Goal: Task Accomplishment & Management: Use online tool/utility

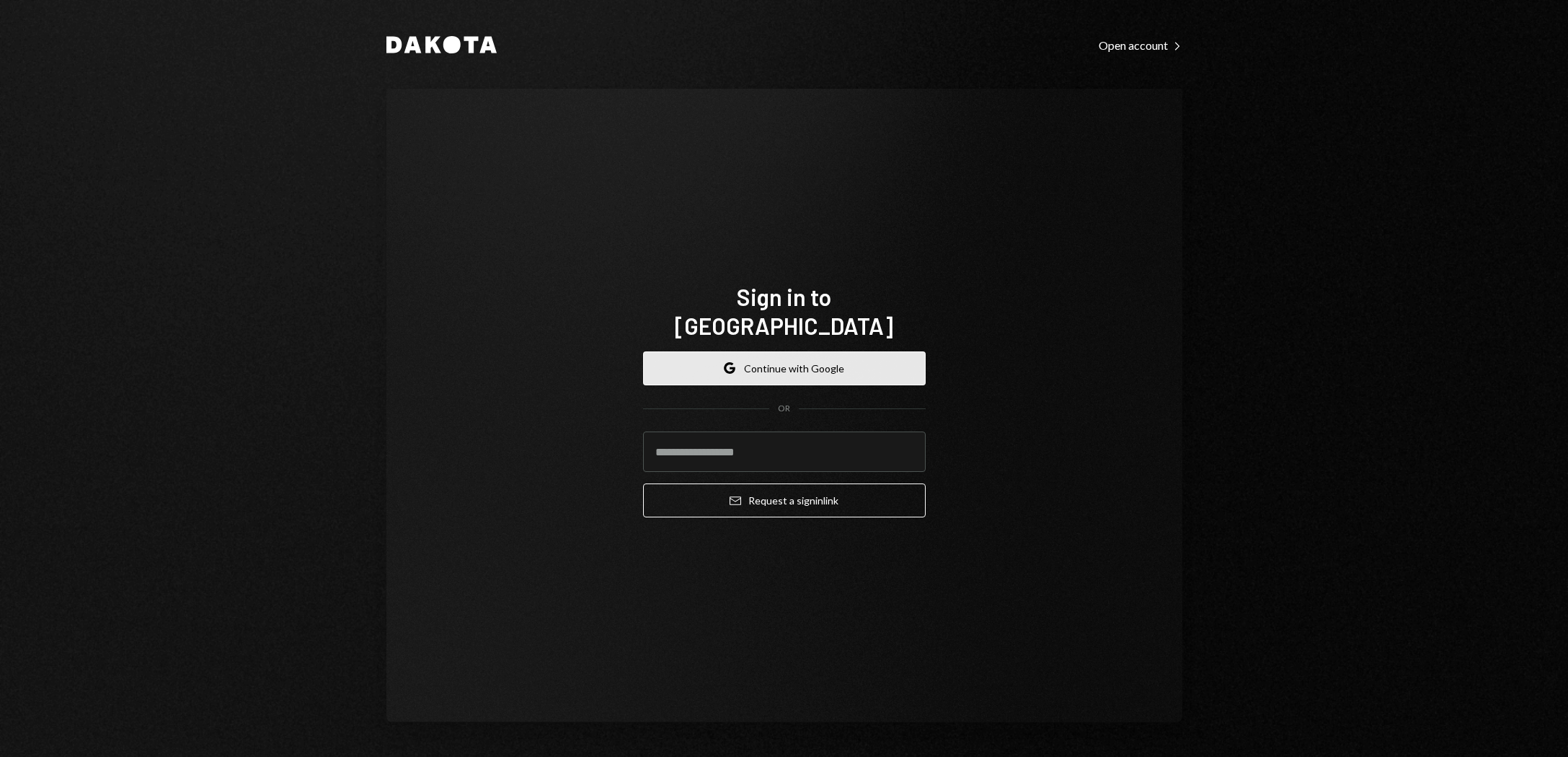
click at [799, 364] on button "Google Continue with Google" at bounding box center [784, 368] width 283 height 34
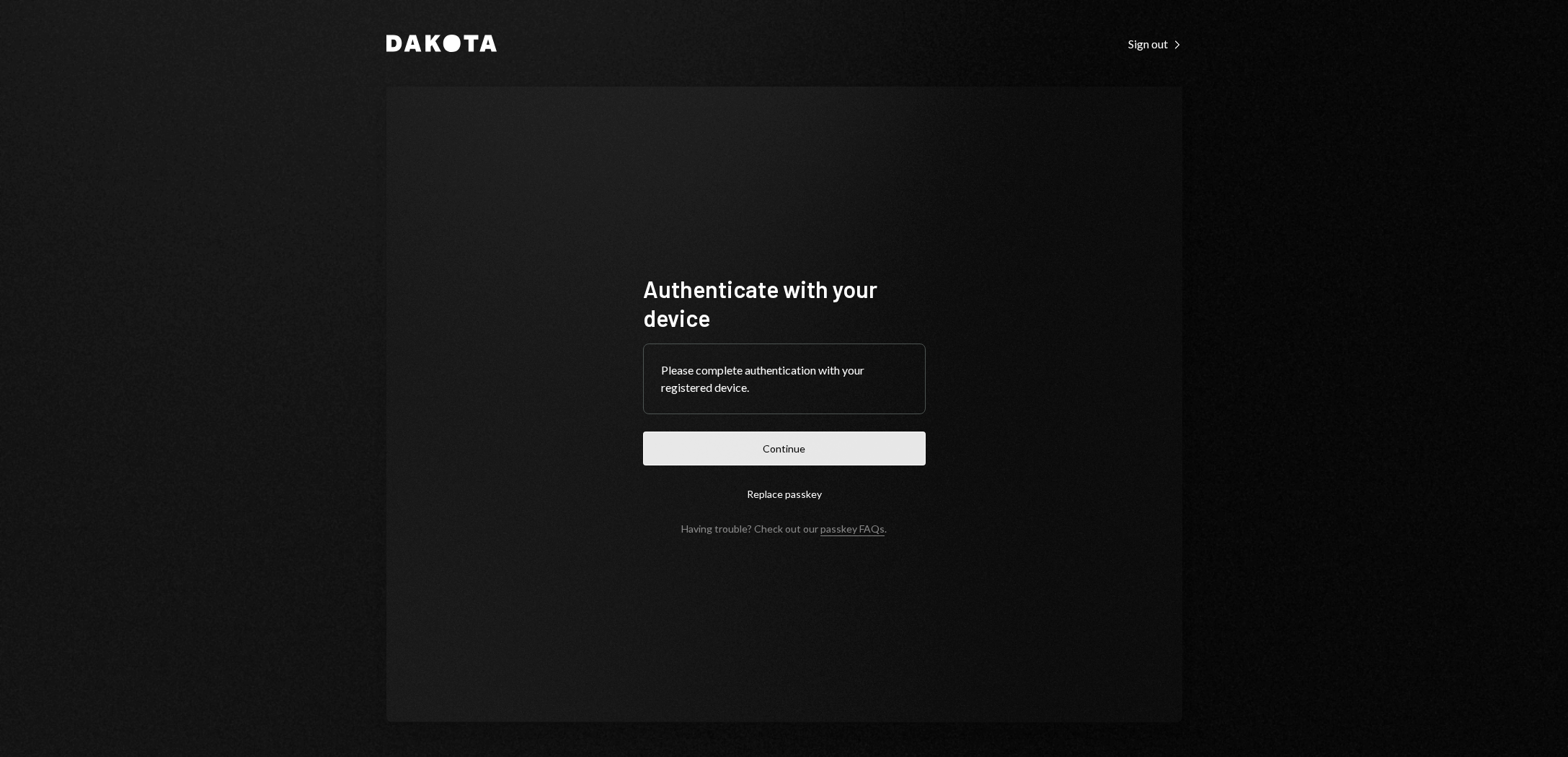
click at [785, 442] on button "Continue" at bounding box center [784, 448] width 283 height 34
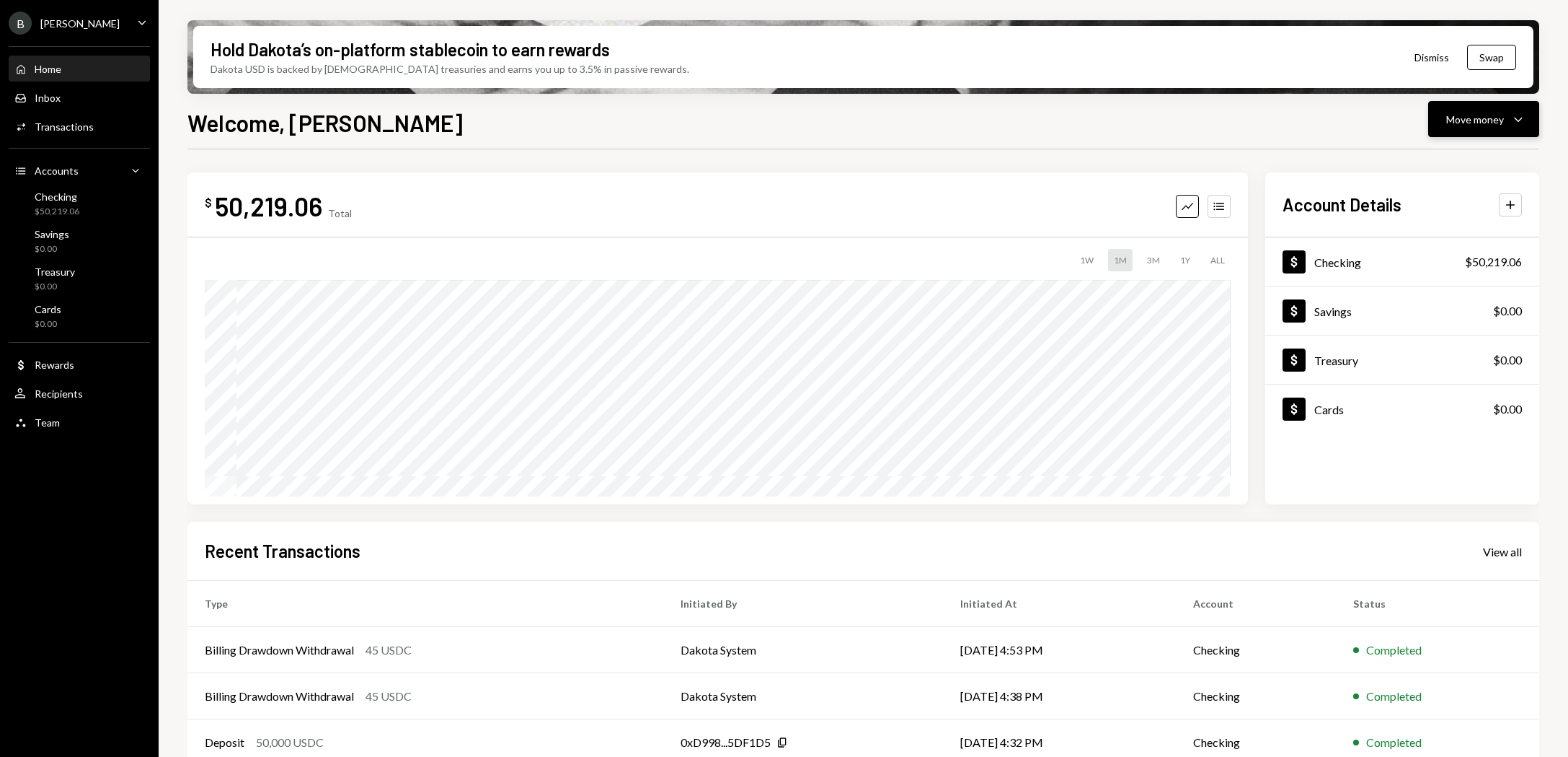
click at [1462, 121] on div "Move money" at bounding box center [1476, 119] width 58 height 15
click at [1435, 164] on div "Send" at bounding box center [1472, 163] width 105 height 15
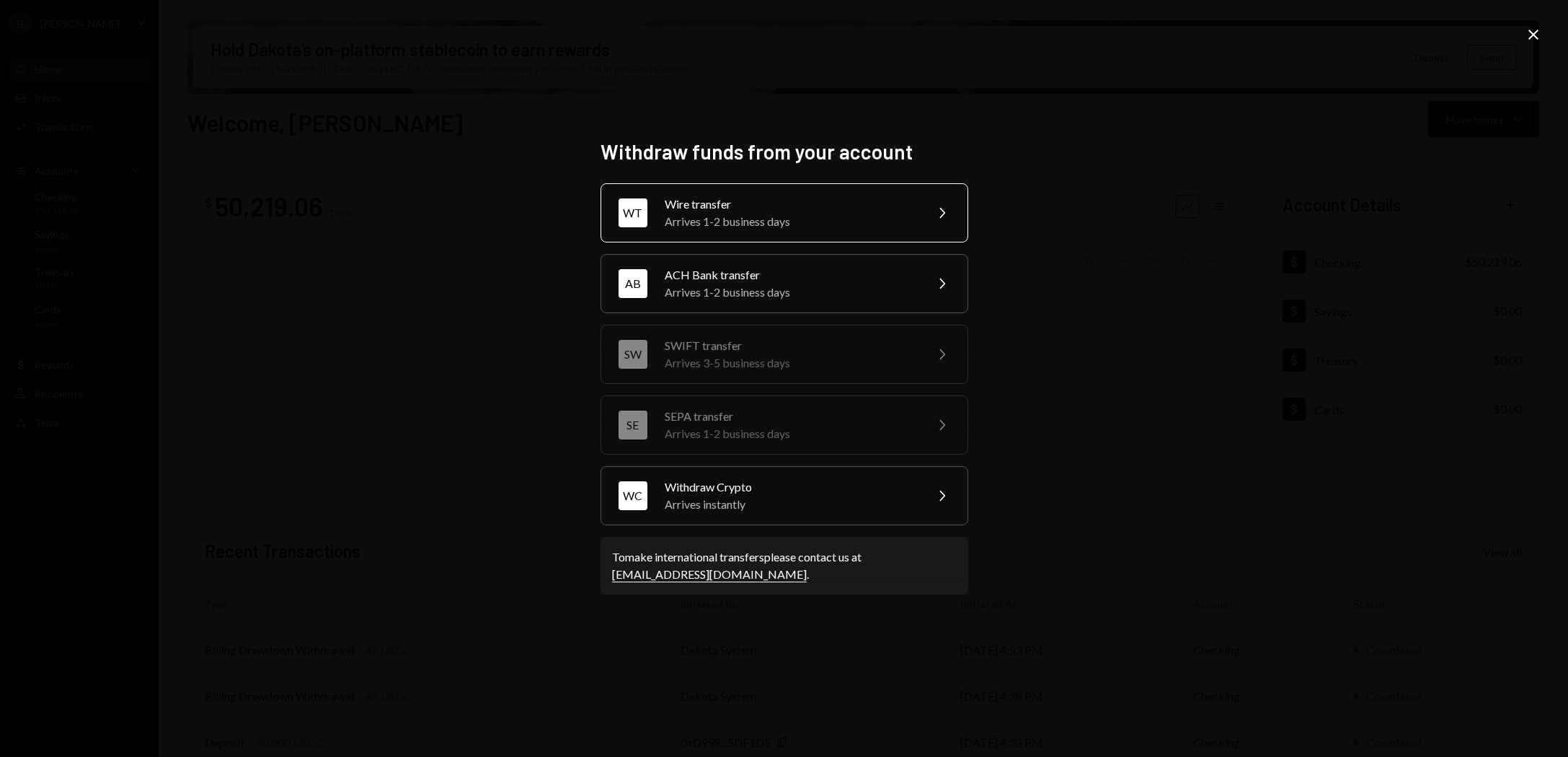
click at [839, 219] on div "Arrives 1-2 business days" at bounding box center [790, 222] width 251 height 17
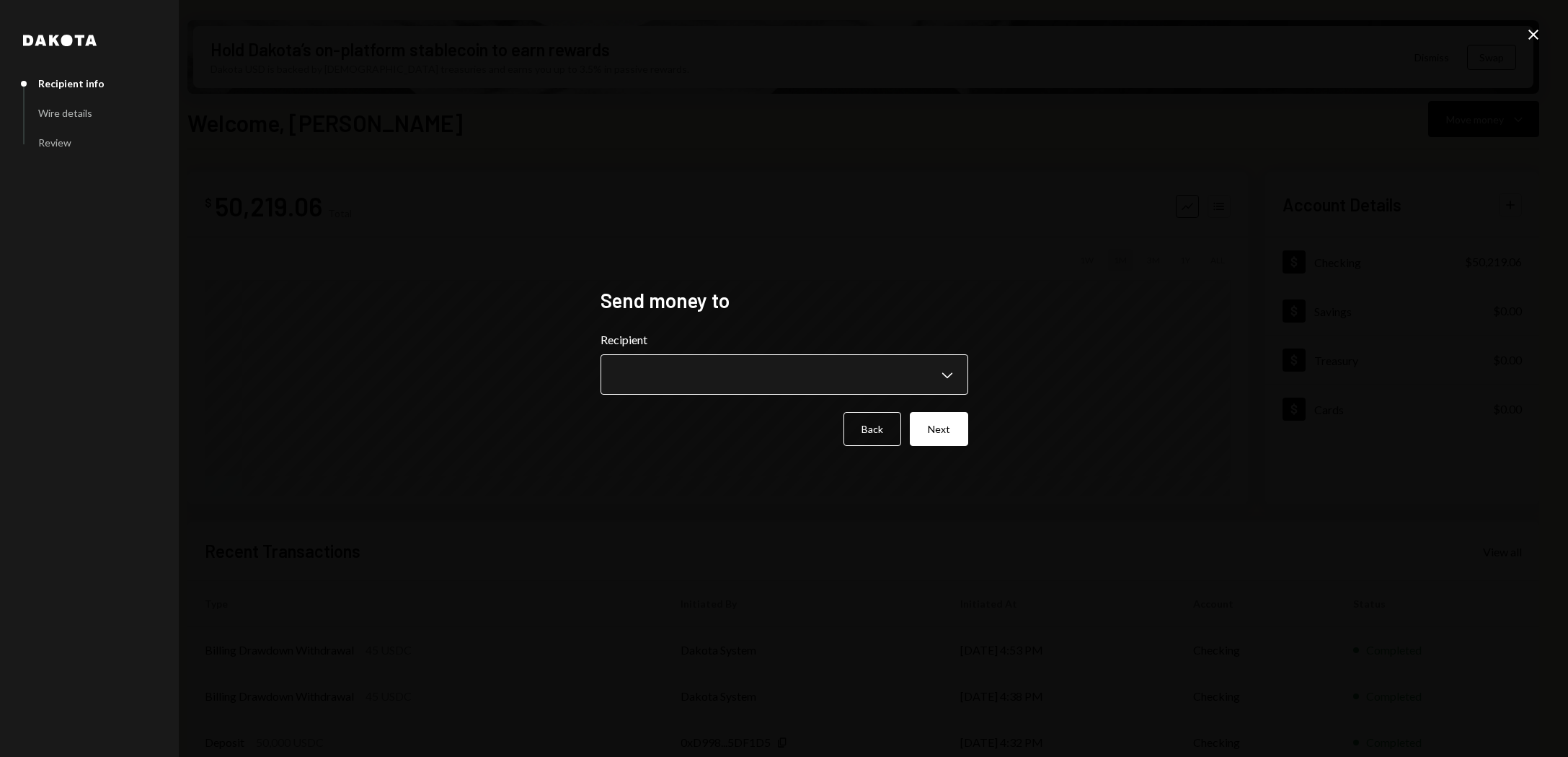
click at [721, 374] on body "B [PERSON_NAME] Bets Caret Down Home Home Inbox Inbox Activities Transactions A…" at bounding box center [784, 378] width 1568 height 757
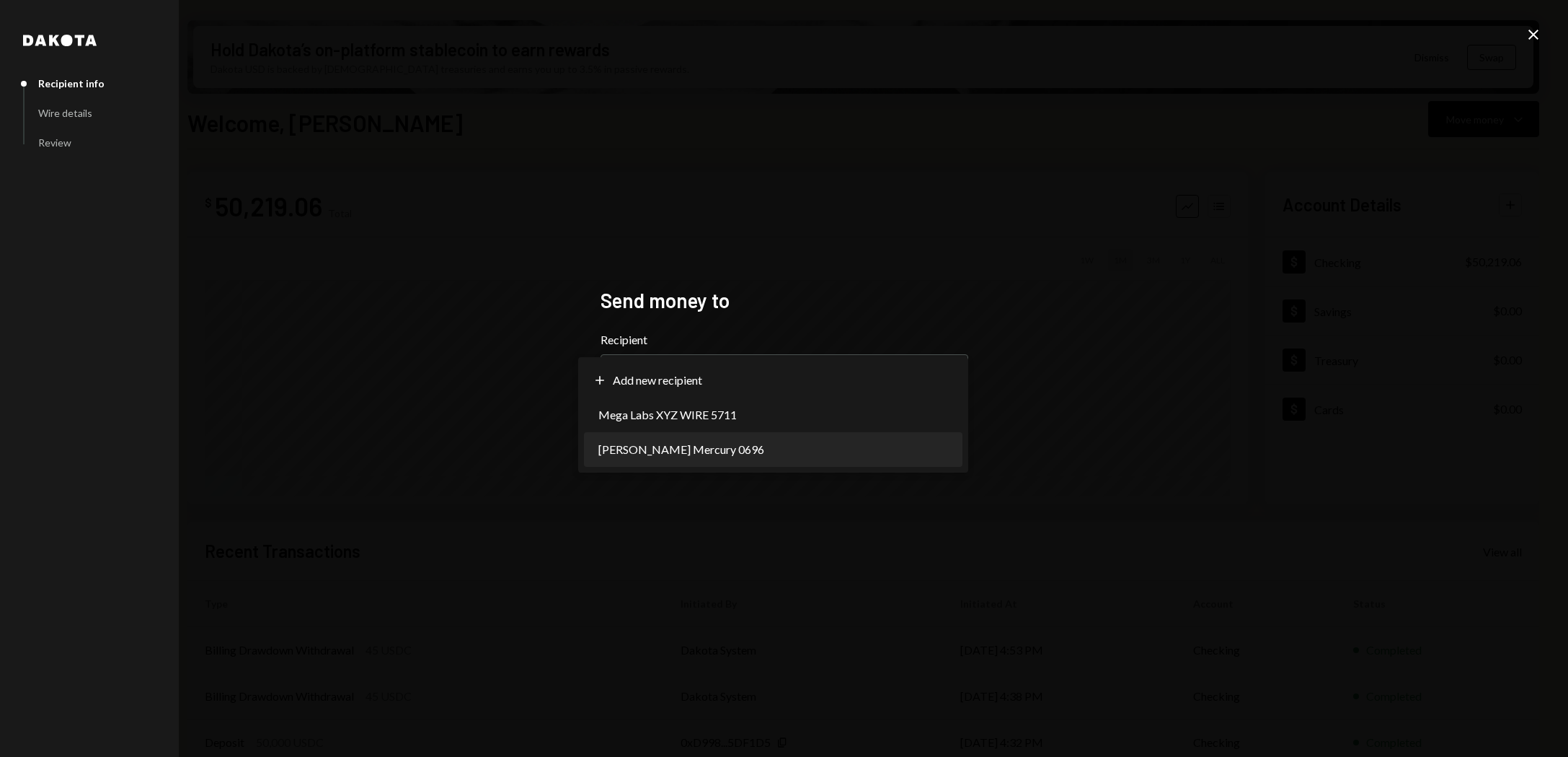
select select "**********"
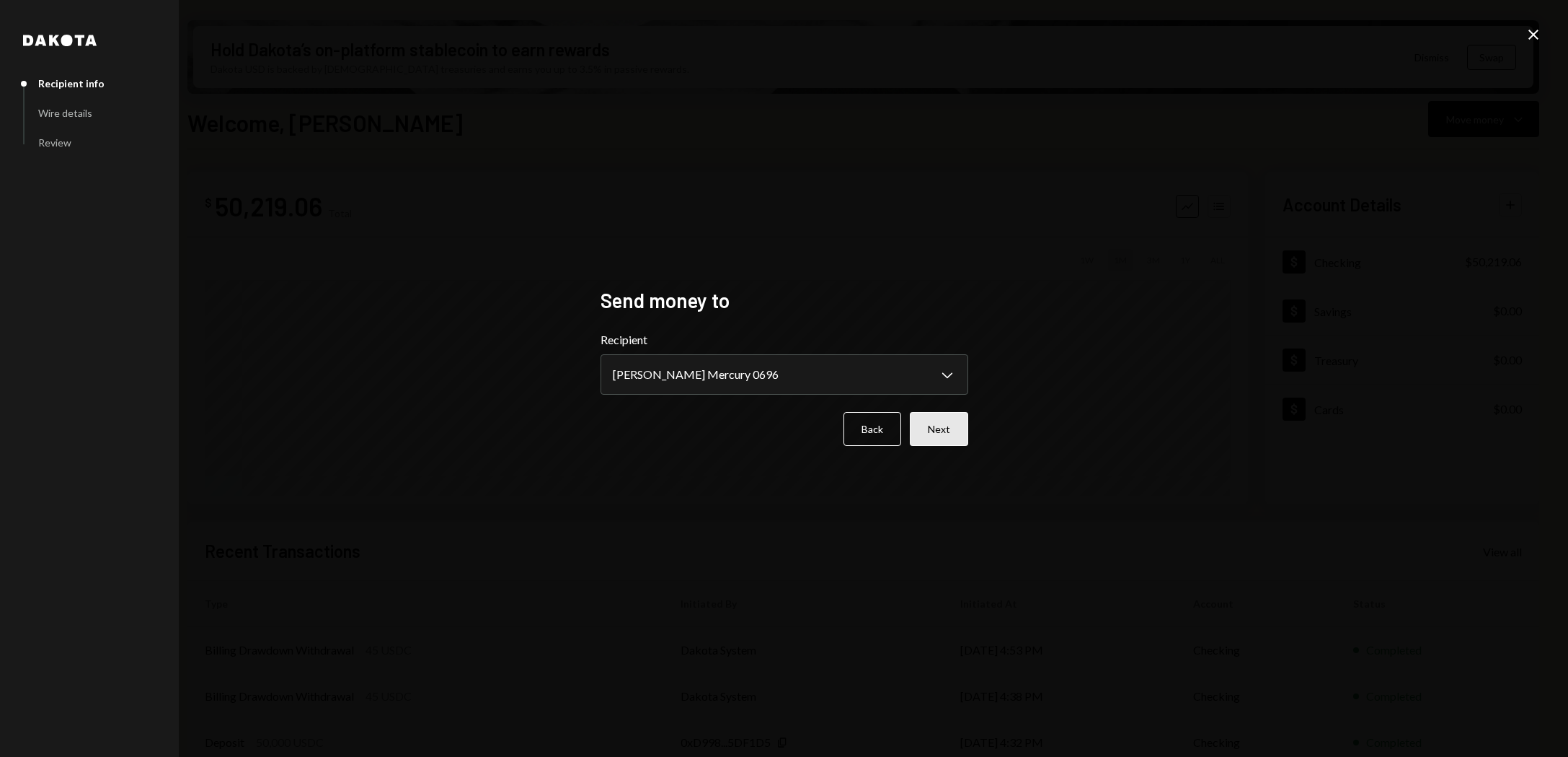
click at [924, 425] on button "Next" at bounding box center [938, 429] width 59 height 34
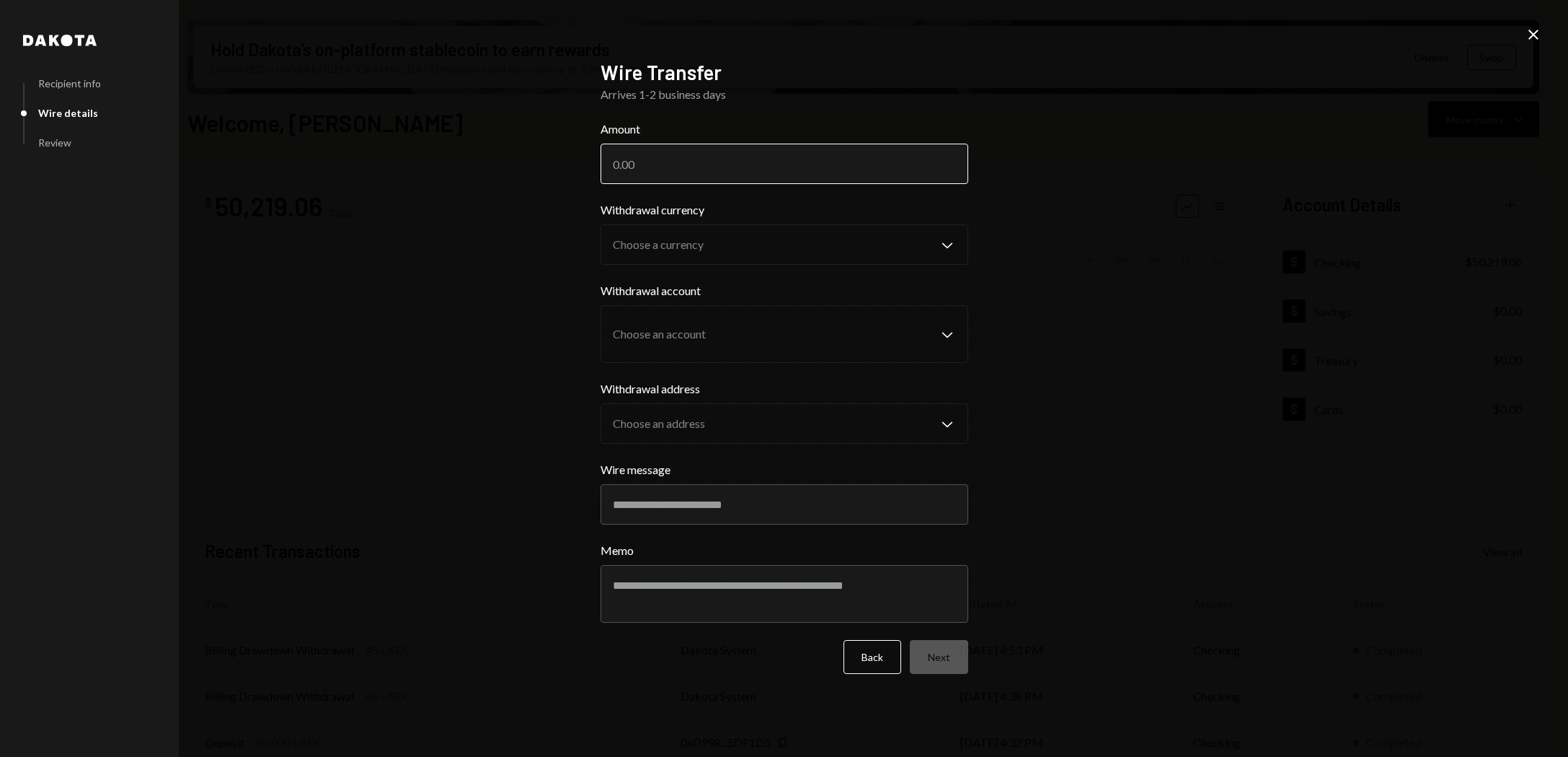
click at [718, 201] on div "Withdrawal currency Choose a currency Chevron Down" at bounding box center [784, 233] width 368 height 64
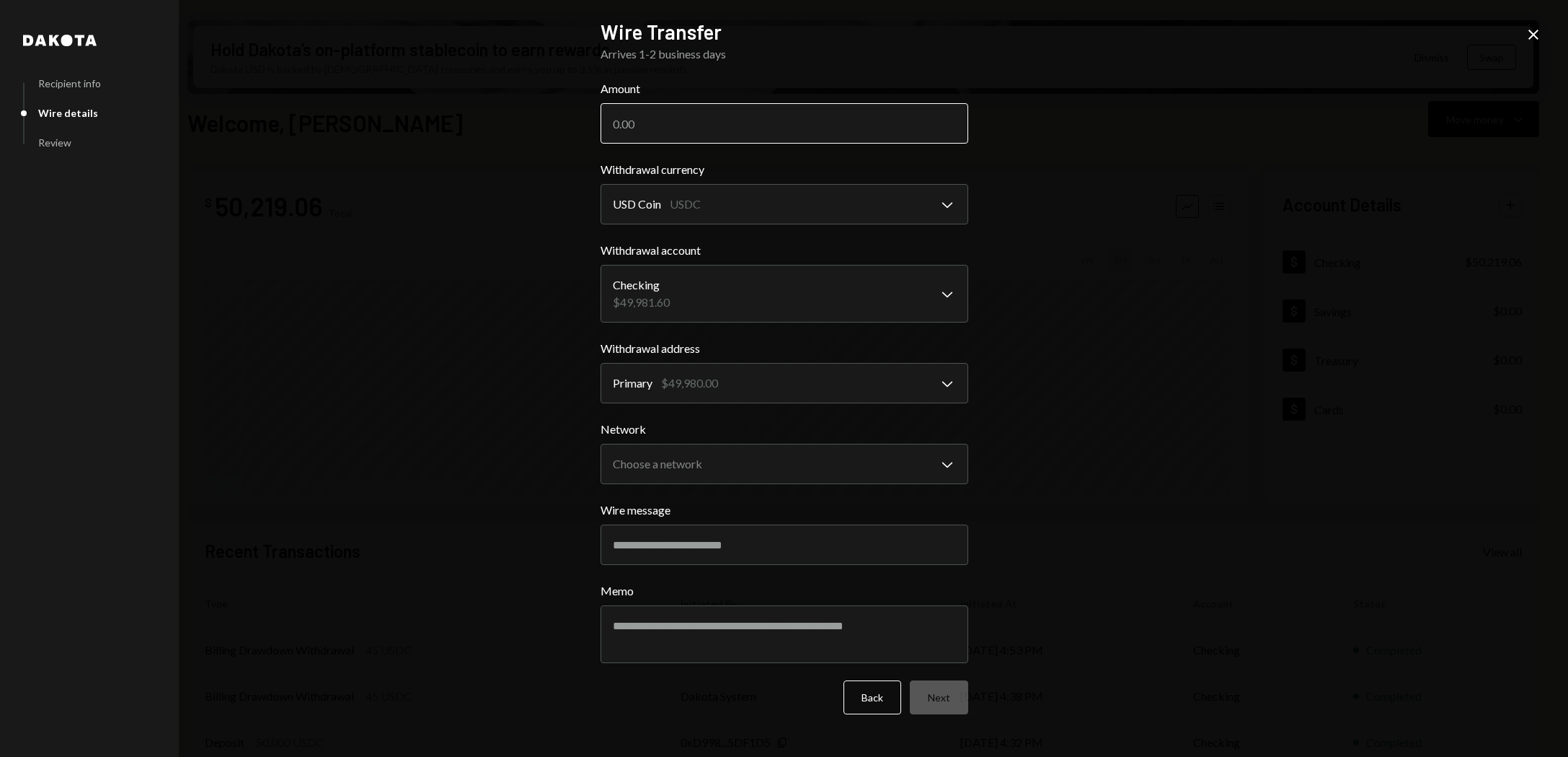
click at [688, 128] on input "Amount" at bounding box center [784, 123] width 368 height 40
type input "5"
type input "49000"
click at [859, 460] on body "B [PERSON_NAME] Bets Caret Down Home Home Inbox Inbox Activities Transactions A…" at bounding box center [784, 378] width 1568 height 757
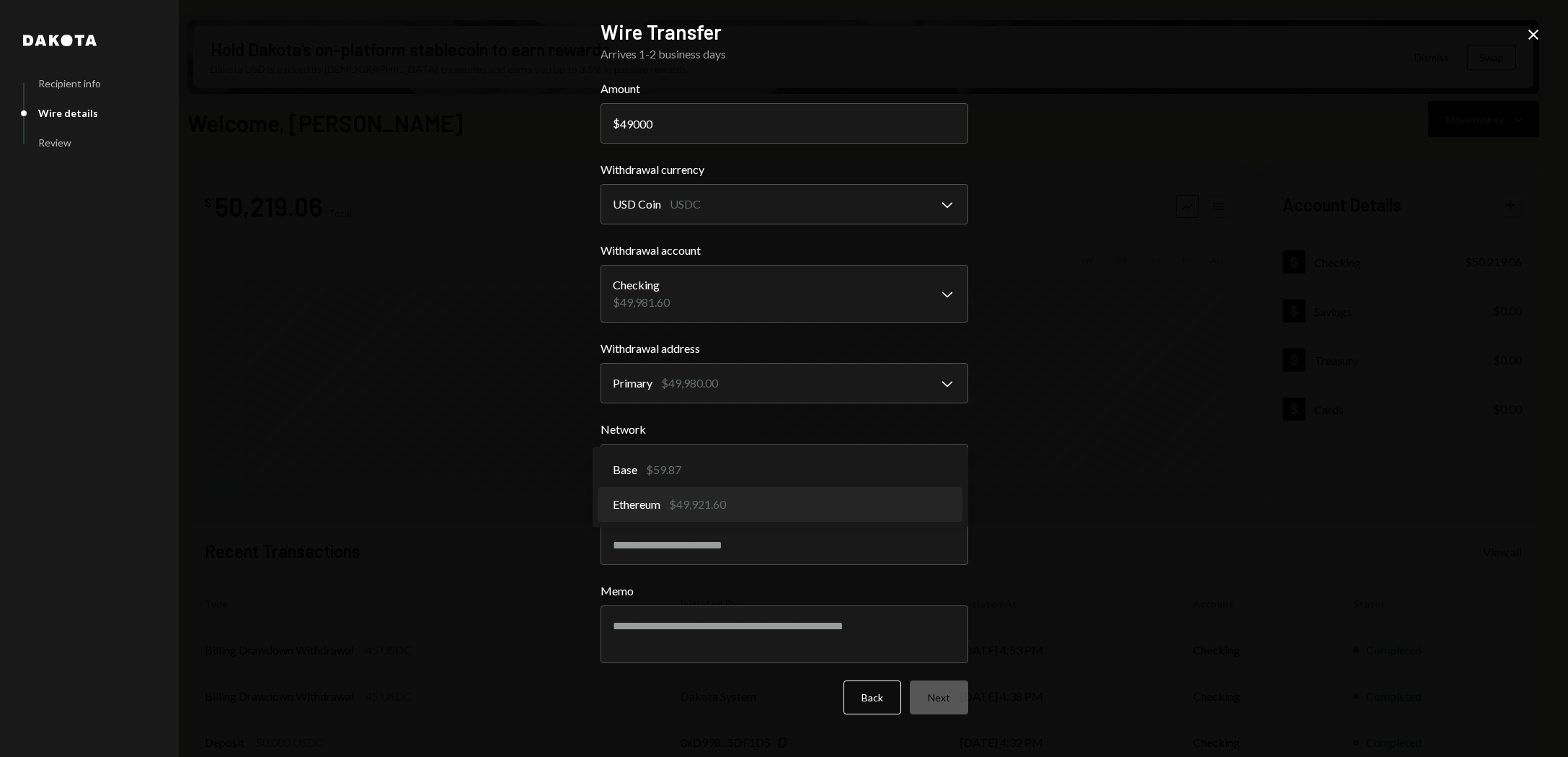
select select "**********"
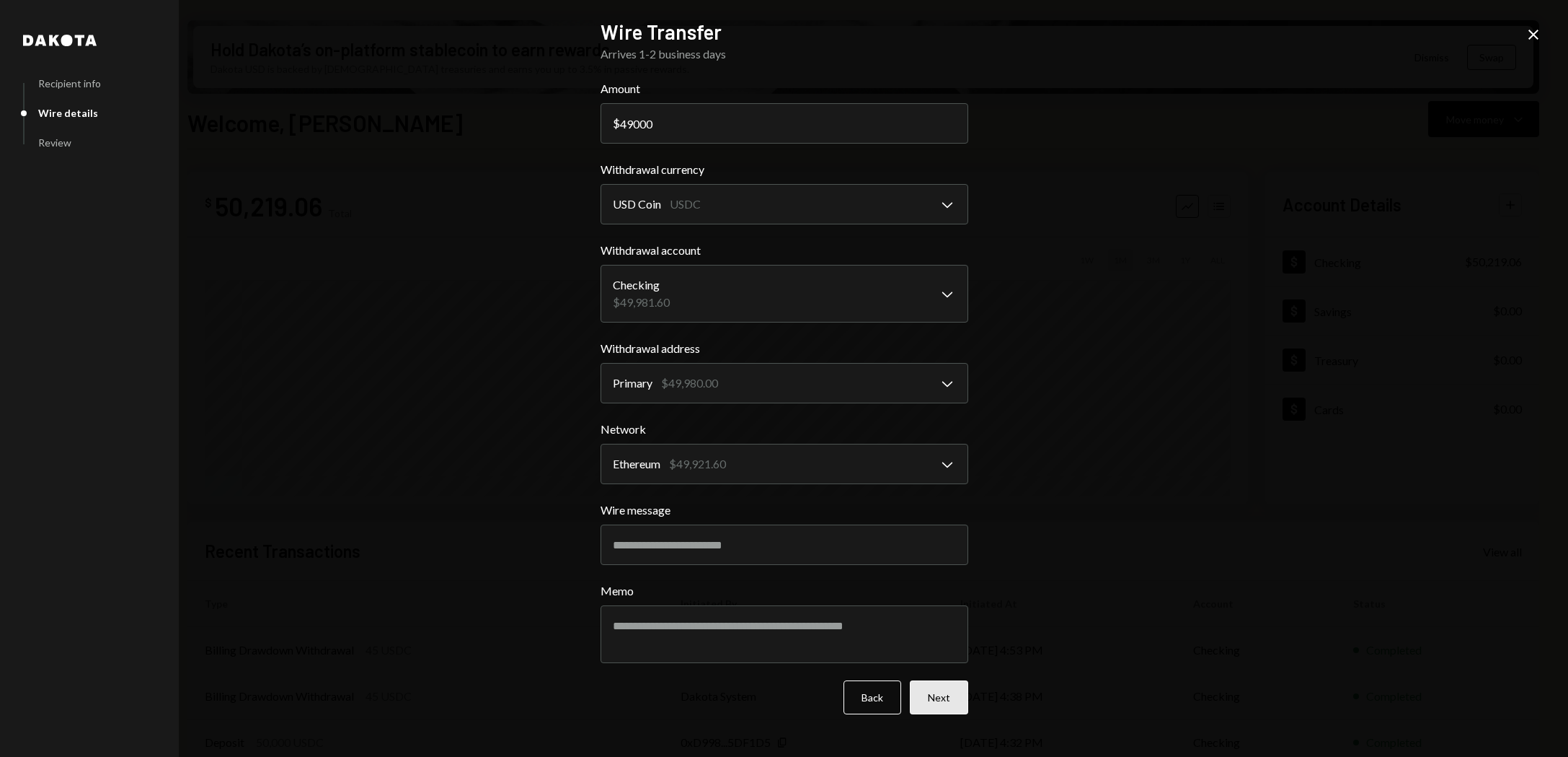
click at [933, 693] on button "Next" at bounding box center [938, 696] width 59 height 34
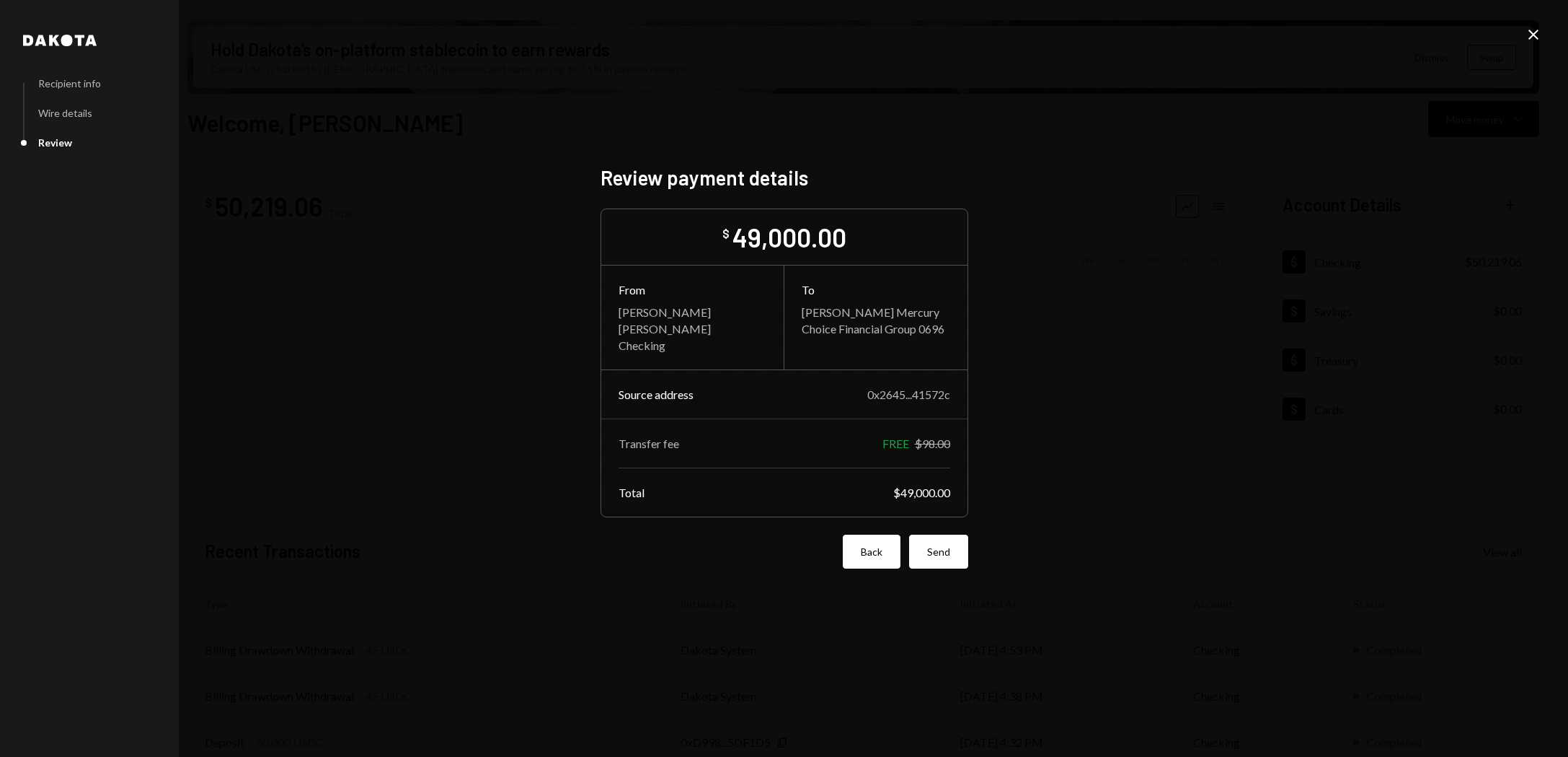
click at [869, 554] on button "Back" at bounding box center [872, 551] width 58 height 34
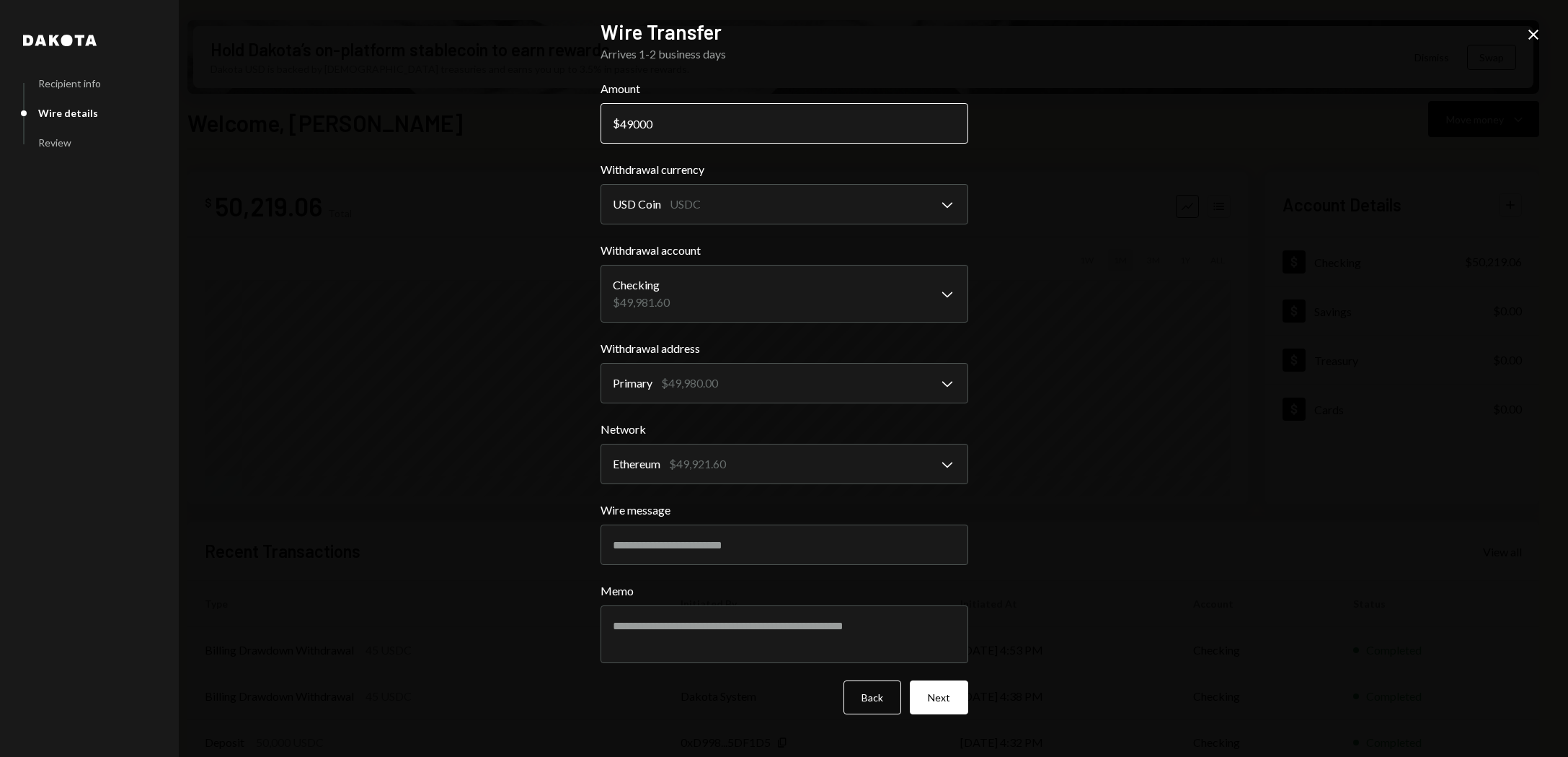
click at [630, 122] on input "49000" at bounding box center [784, 123] width 368 height 40
type input "45000"
click at [933, 696] on button "Next" at bounding box center [938, 696] width 59 height 34
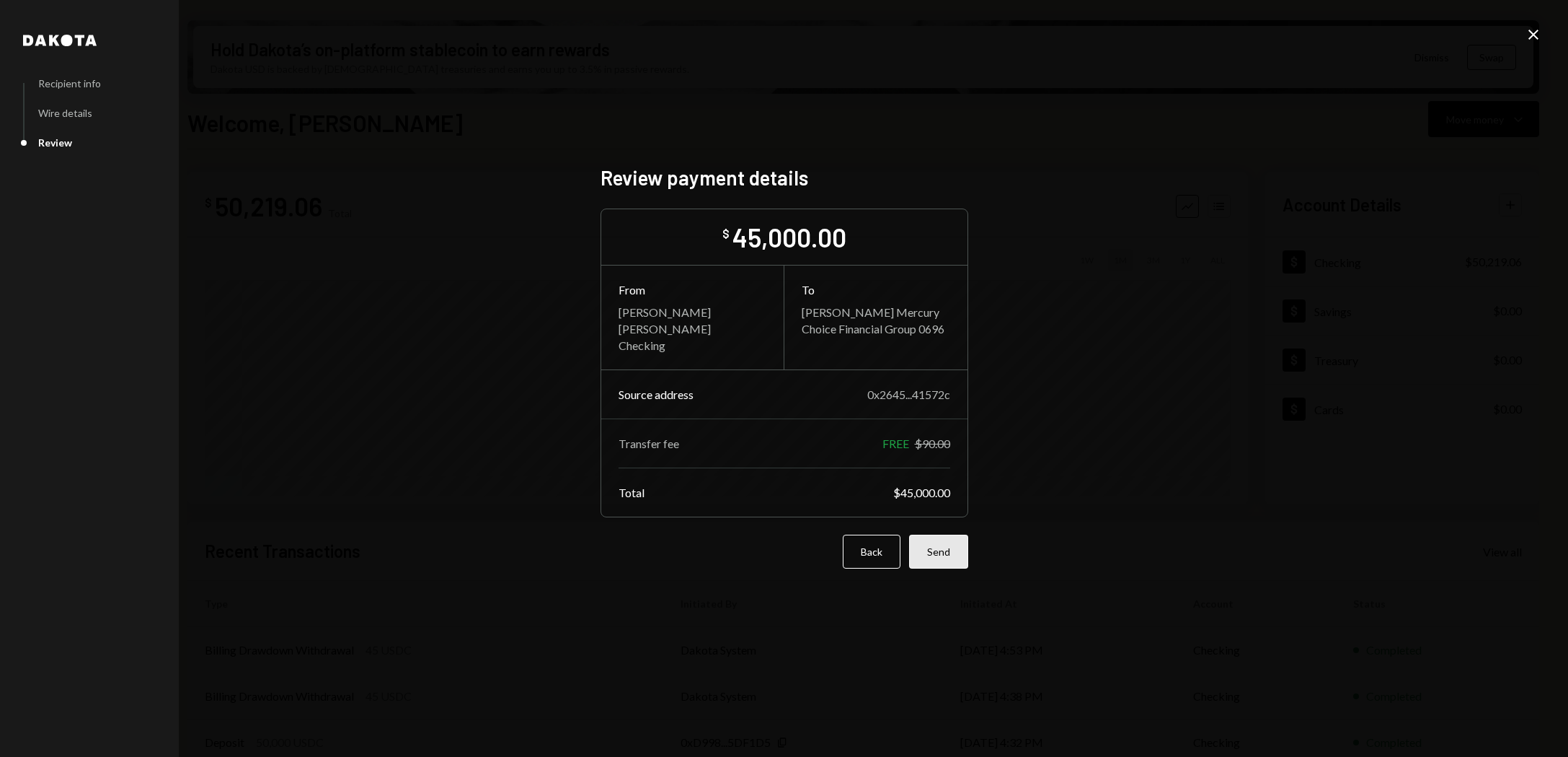
click at [930, 554] on button "Send" at bounding box center [938, 551] width 59 height 34
